Goal: Check status: Check status

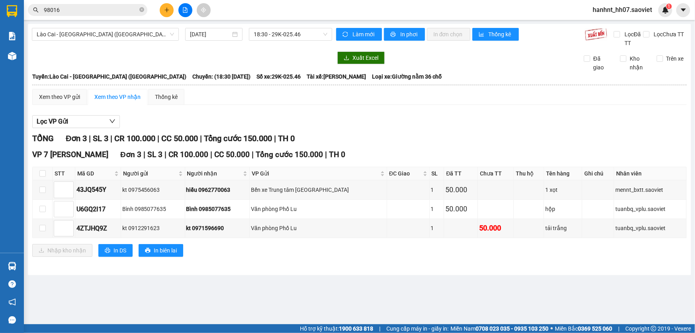
click at [402, 69] on div "Xuất Excel Đã giao Kho nhận Trên xe" at bounding box center [360, 61] width 656 height 20
click at [407, 287] on main "Lào Cai - Hà Nội (Giường) 11/08/2025 18:30 - 29K-025.46 Làm mới In phơi In đơn …" at bounding box center [347, 162] width 695 height 324
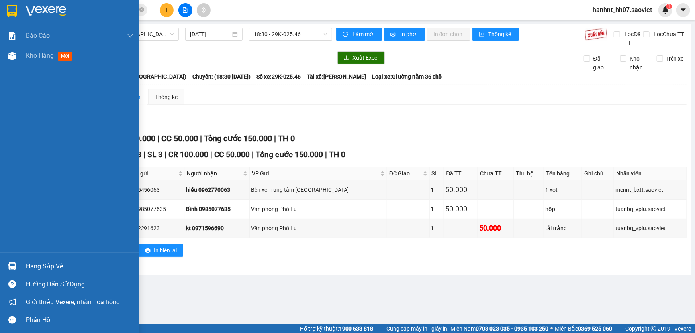
click at [26, 267] on div "Hàng sắp về" at bounding box center [80, 266] width 108 height 12
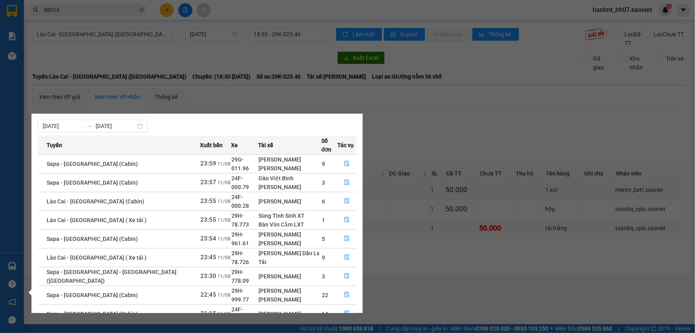
click at [393, 128] on section "Kết quả tìm kiếm ( 14 ) Bộ lọc Mã ĐH Trạng thái Món hàng Thu hộ Tổng cước Chưa …" at bounding box center [347, 166] width 695 height 333
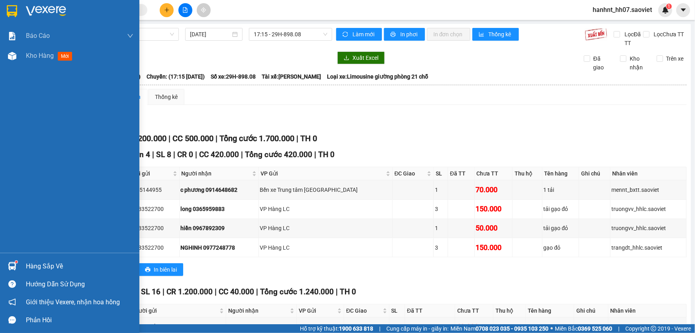
click at [52, 267] on div "Hàng sắp về" at bounding box center [80, 266] width 108 height 12
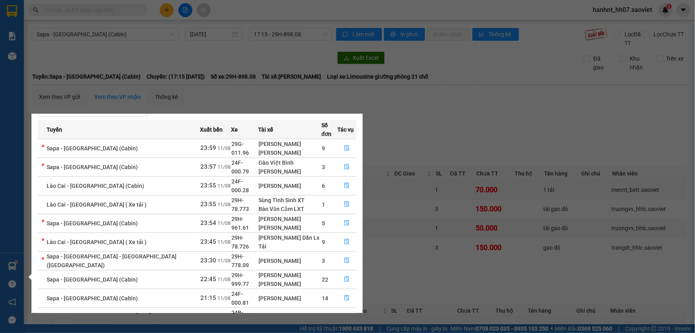
scroll to position [36, 0]
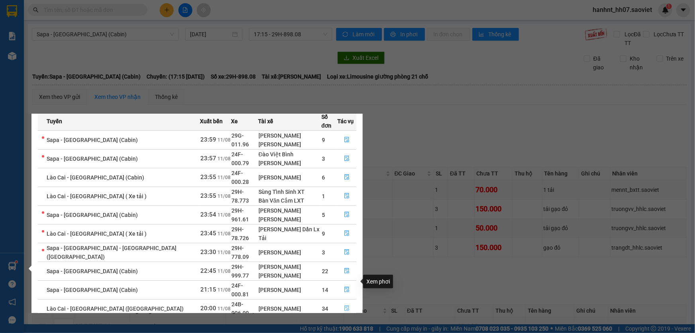
click at [345, 305] on icon "file-done" at bounding box center [347, 308] width 5 height 6
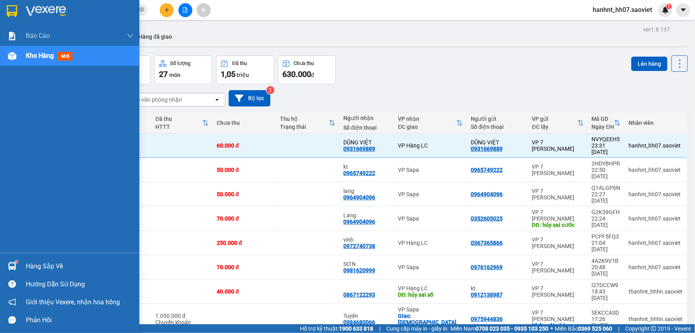
click at [46, 267] on div "Hàng sắp về" at bounding box center [80, 266] width 108 height 12
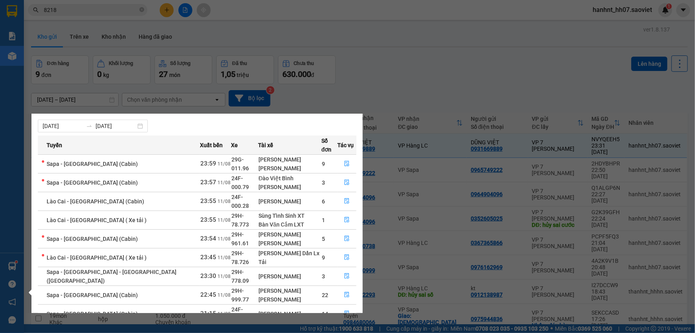
scroll to position [36, 0]
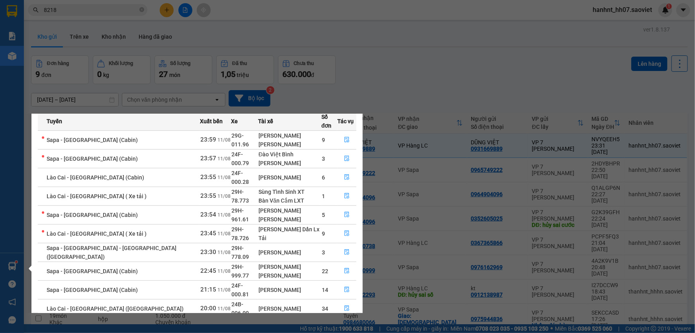
click at [342, 323] on link "2" at bounding box center [342, 327] width 9 height 9
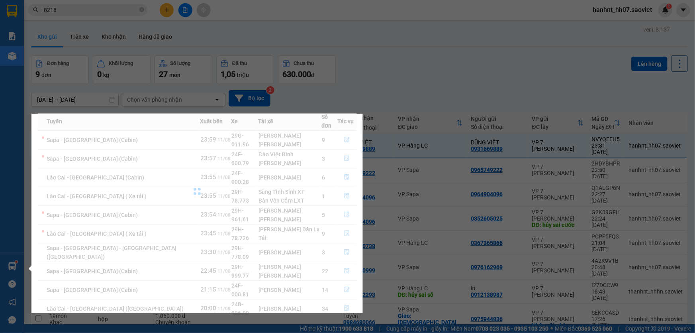
scroll to position [0, 0]
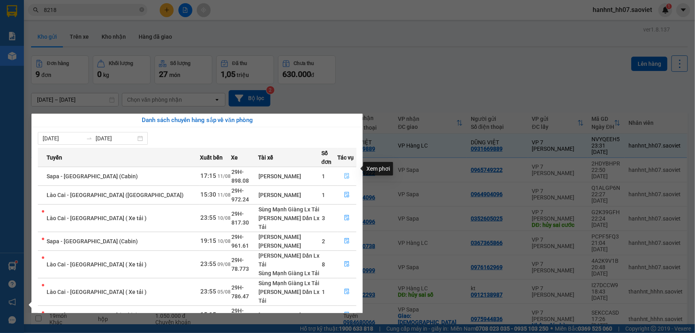
click at [341, 170] on button "button" at bounding box center [347, 176] width 18 height 13
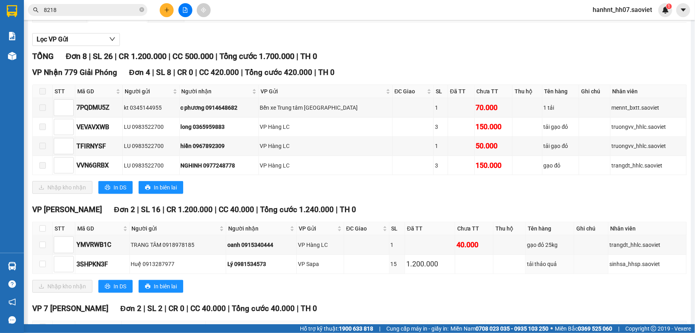
scroll to position [61, 0]
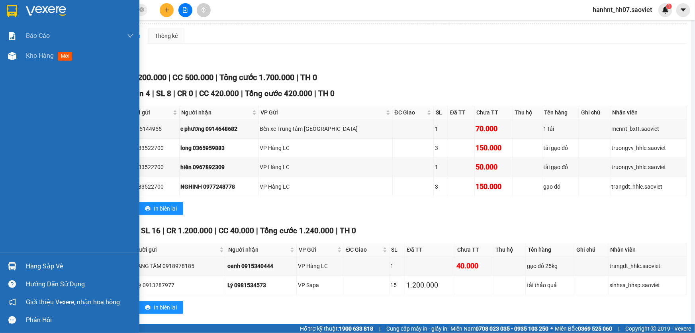
click at [36, 268] on div "Hàng sắp về" at bounding box center [80, 266] width 108 height 12
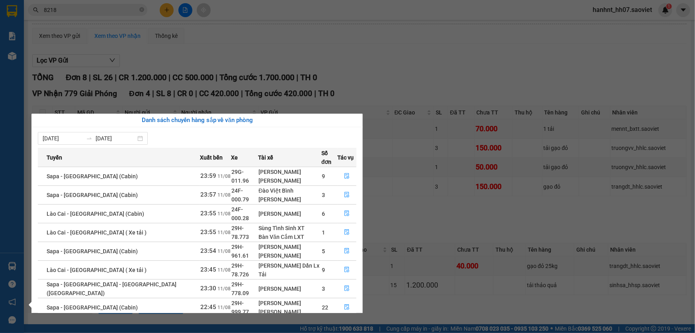
scroll to position [36, 0]
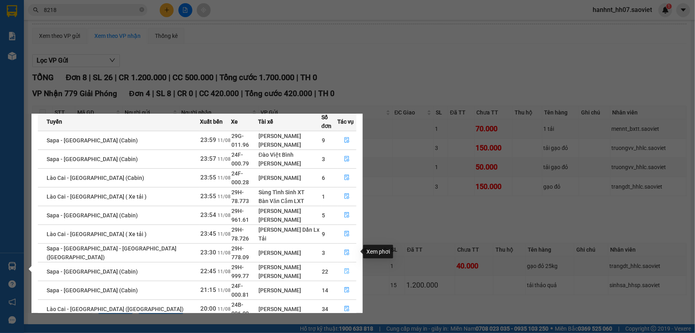
click at [344, 268] on icon "file-done" at bounding box center [347, 271] width 6 height 6
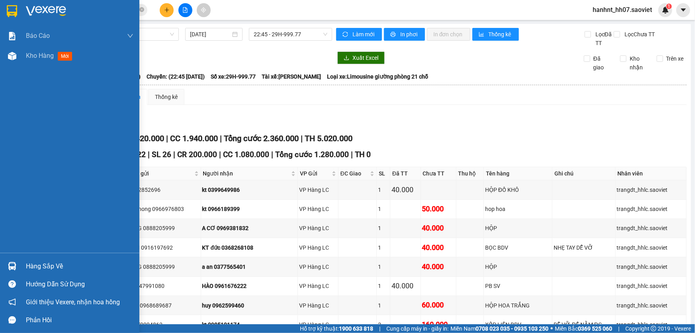
click at [35, 264] on div "Hàng sắp về" at bounding box center [80, 266] width 108 height 12
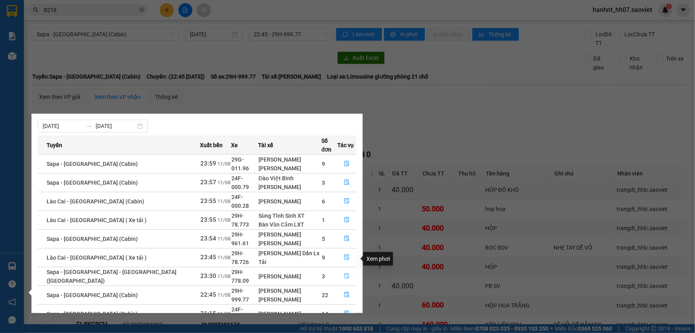
click at [345, 273] on icon "file-done" at bounding box center [347, 276] width 5 height 6
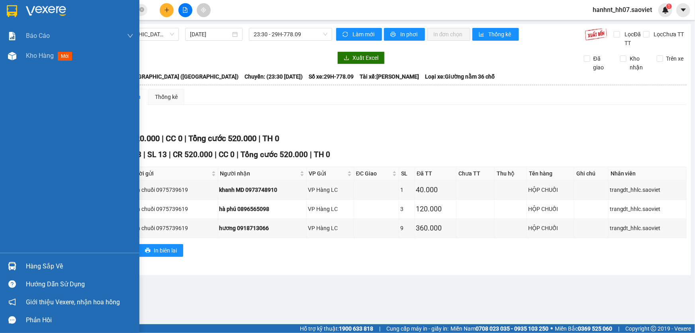
click at [37, 264] on div "Hàng sắp về" at bounding box center [80, 266] width 108 height 12
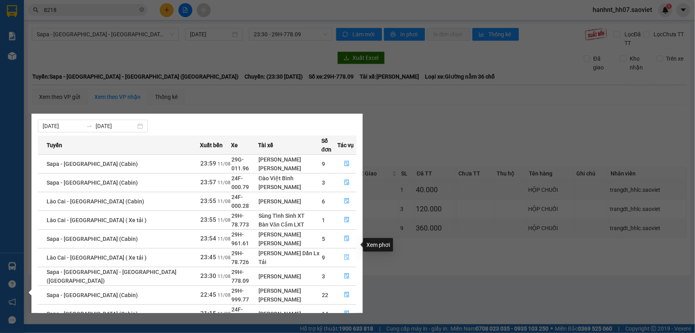
click at [346, 254] on icon "file-done" at bounding box center [347, 257] width 5 height 6
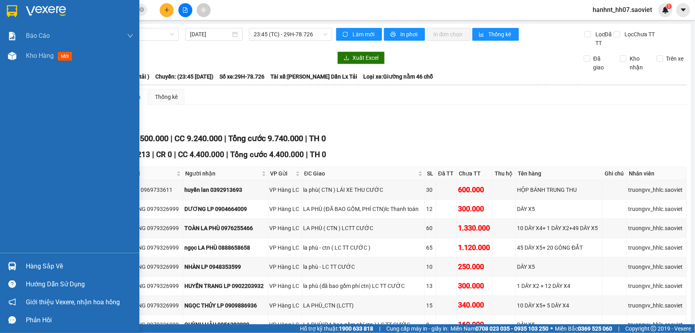
click at [40, 268] on div "Hàng sắp về" at bounding box center [80, 266] width 108 height 12
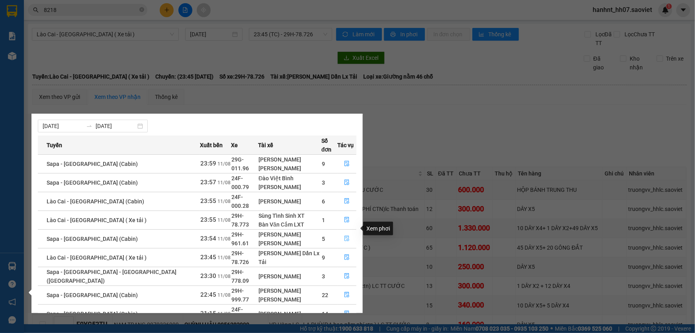
click at [344, 236] on icon "file-done" at bounding box center [347, 239] width 6 height 6
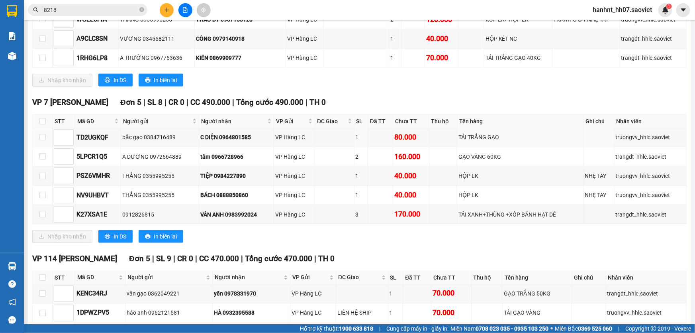
scroll to position [507, 0]
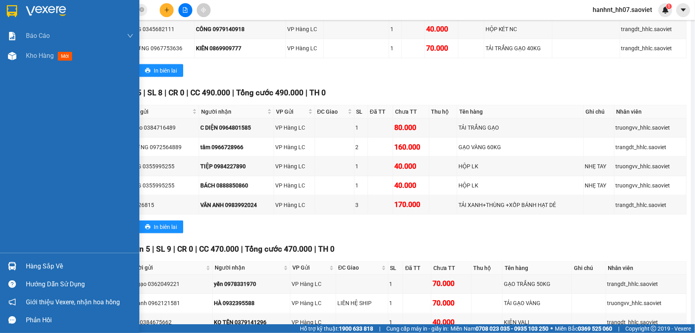
click at [38, 265] on div "Hàng sắp về" at bounding box center [80, 266] width 108 height 12
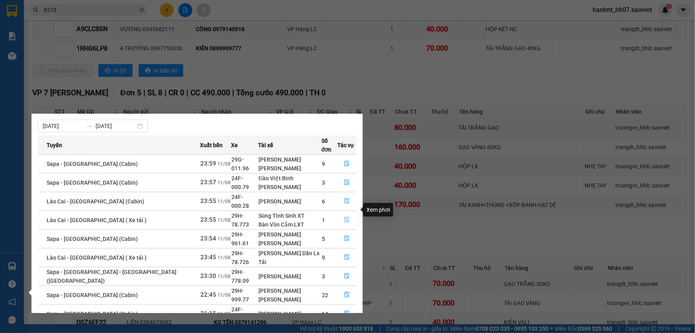
click at [344, 217] on icon "file-done" at bounding box center [347, 220] width 6 height 6
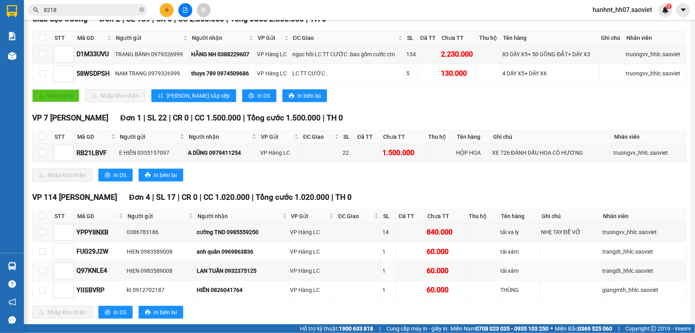
scroll to position [102, 0]
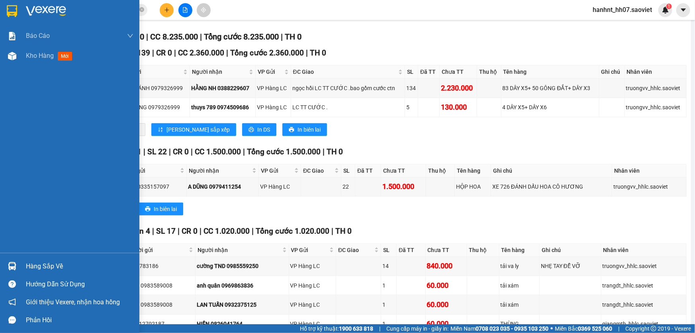
click at [29, 265] on div "Hàng sắp về" at bounding box center [80, 266] width 108 height 12
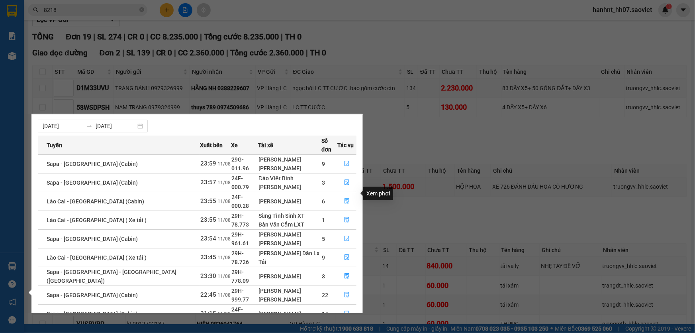
click at [343, 195] on button "button" at bounding box center [347, 201] width 18 height 13
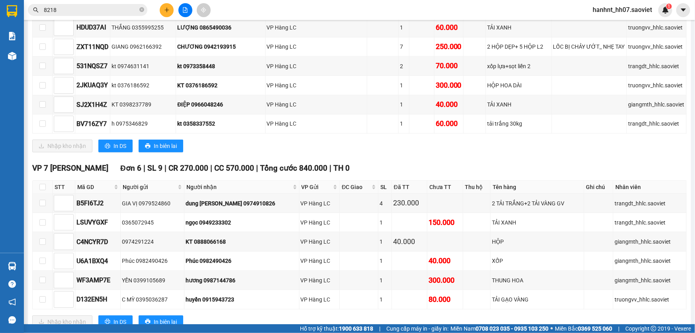
scroll to position [247, 0]
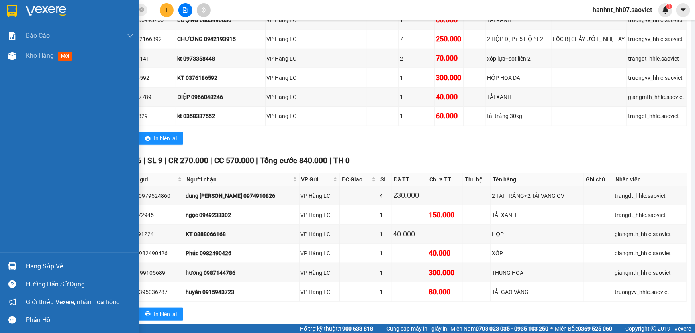
click at [39, 263] on div "Hàng sắp về" at bounding box center [80, 266] width 108 height 12
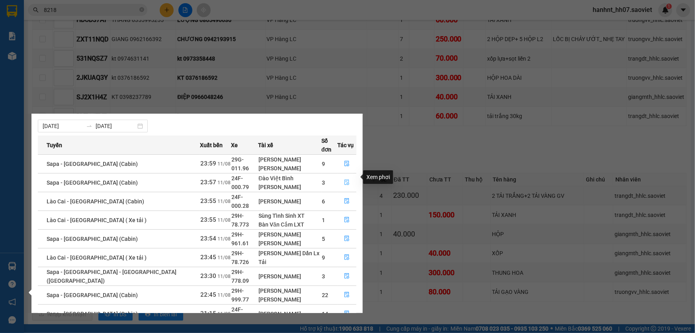
click at [345, 179] on icon "file-done" at bounding box center [347, 182] width 5 height 6
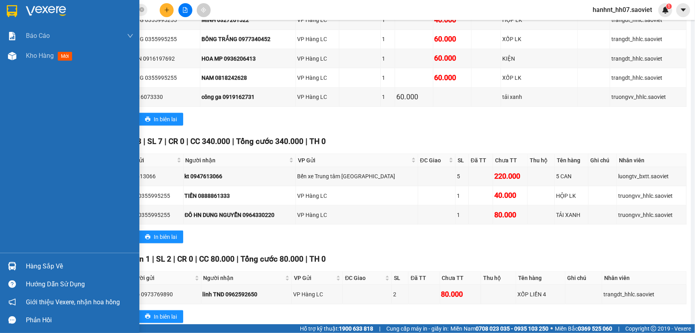
click at [47, 265] on div "Hàng sắp về" at bounding box center [80, 266] width 108 height 12
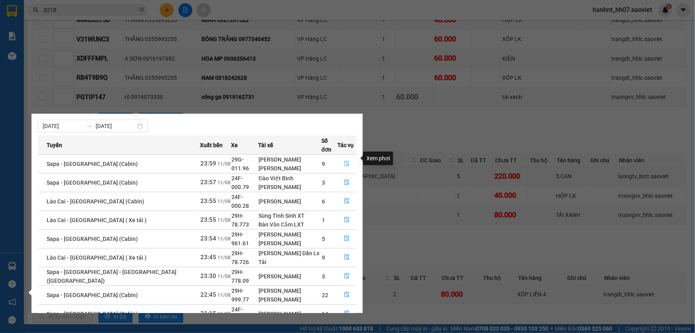
click at [345, 161] on icon "file-done" at bounding box center [347, 164] width 6 height 6
